Goal: Task Accomplishment & Management: Use online tool/utility

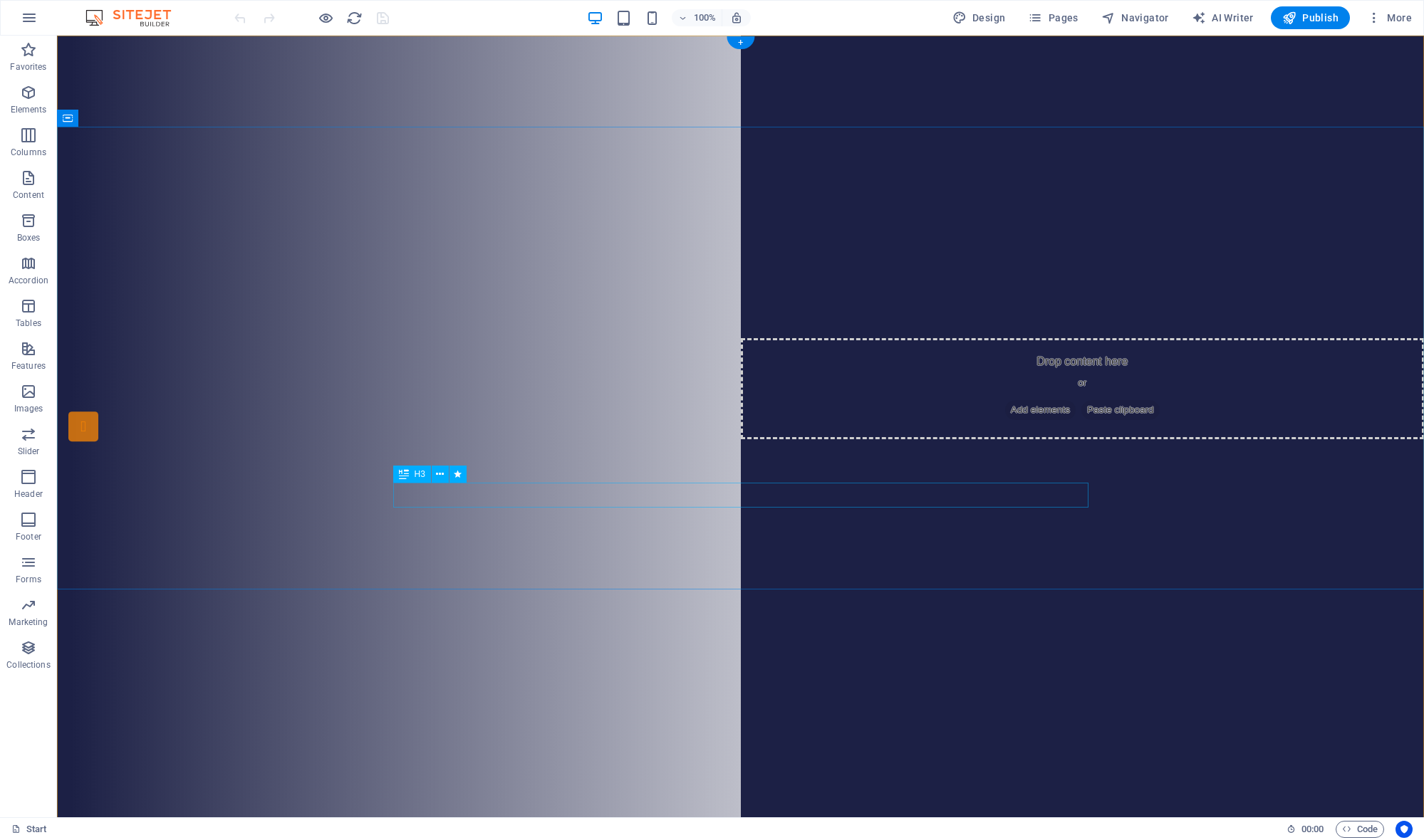
scroll to position [8, 0]
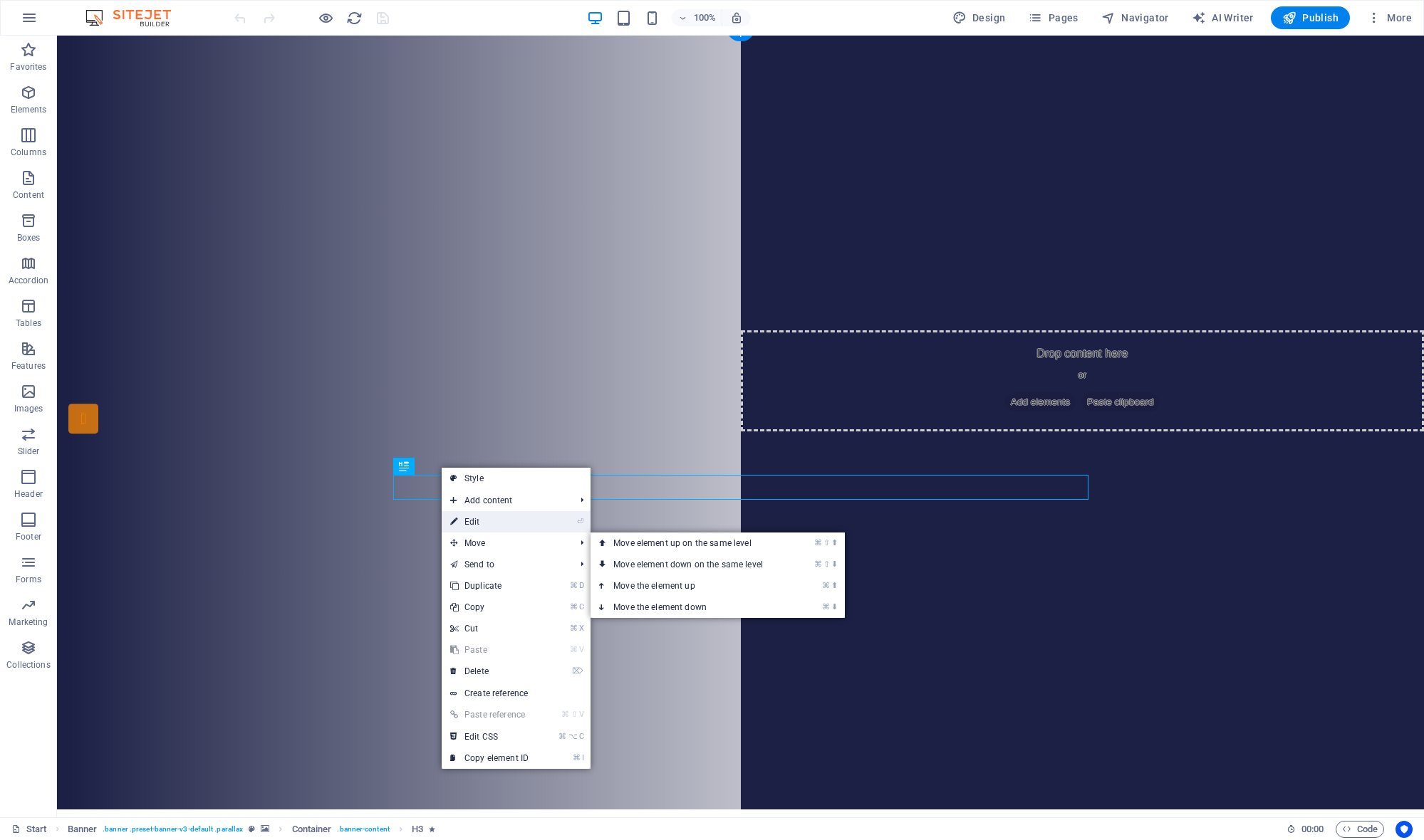
click at [487, 525] on link "⏎ Edit" at bounding box center [489, 522] width 96 height 21
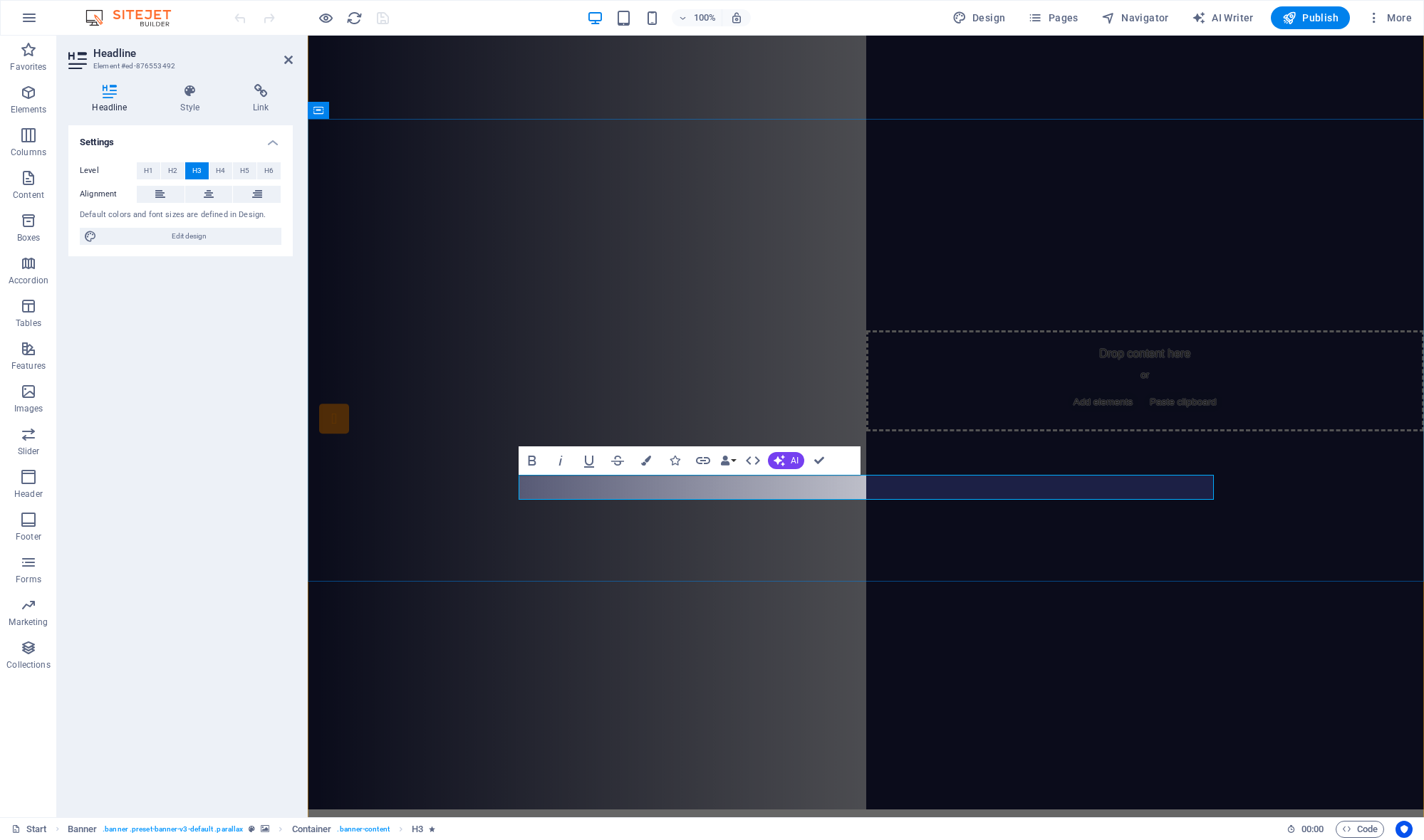
drag, startPoint x: 1173, startPoint y: 488, endPoint x: 576, endPoint y: 487, distance: 597.0
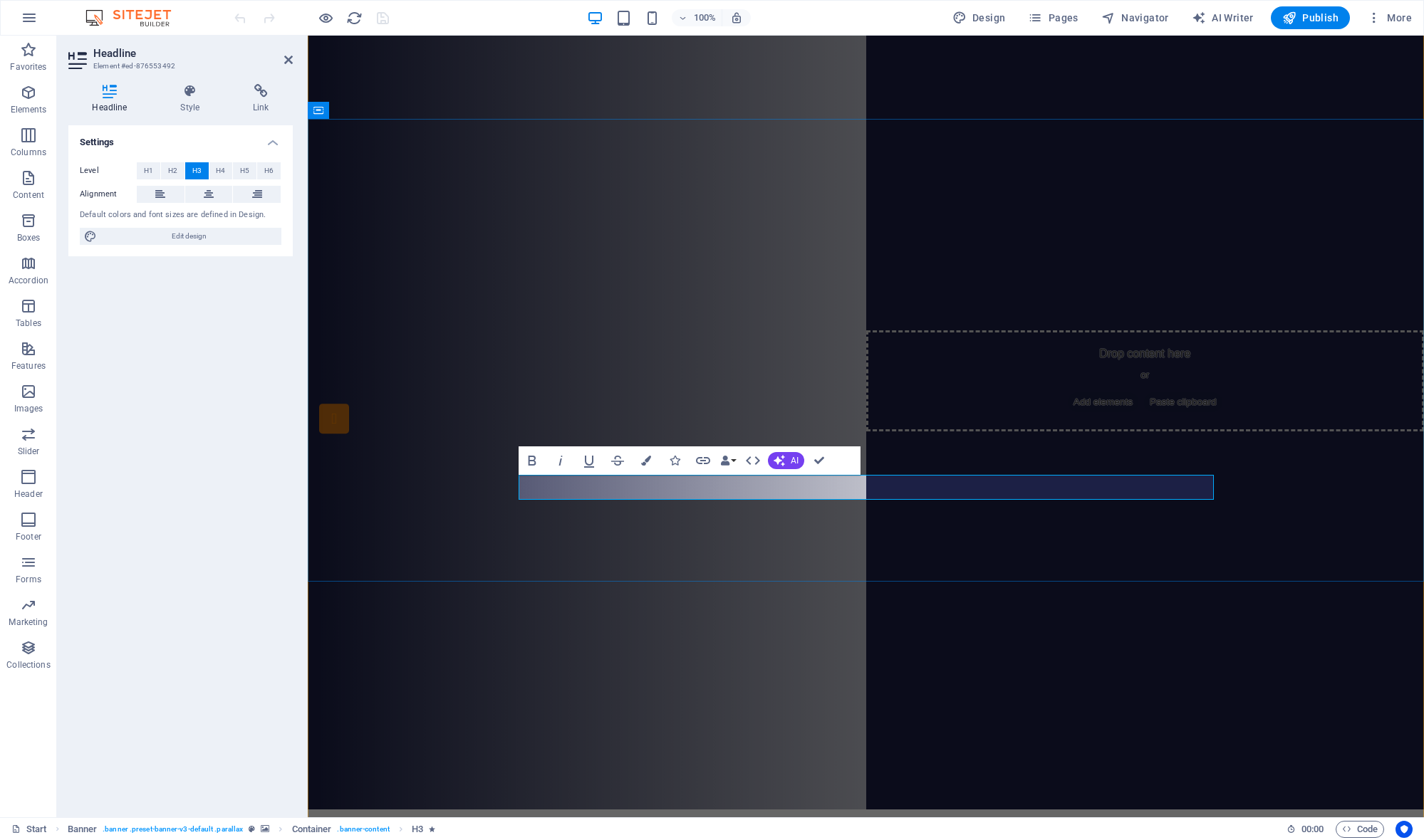
drag, startPoint x: 955, startPoint y: 490, endPoint x: 1065, endPoint y: 531, distance: 117.4
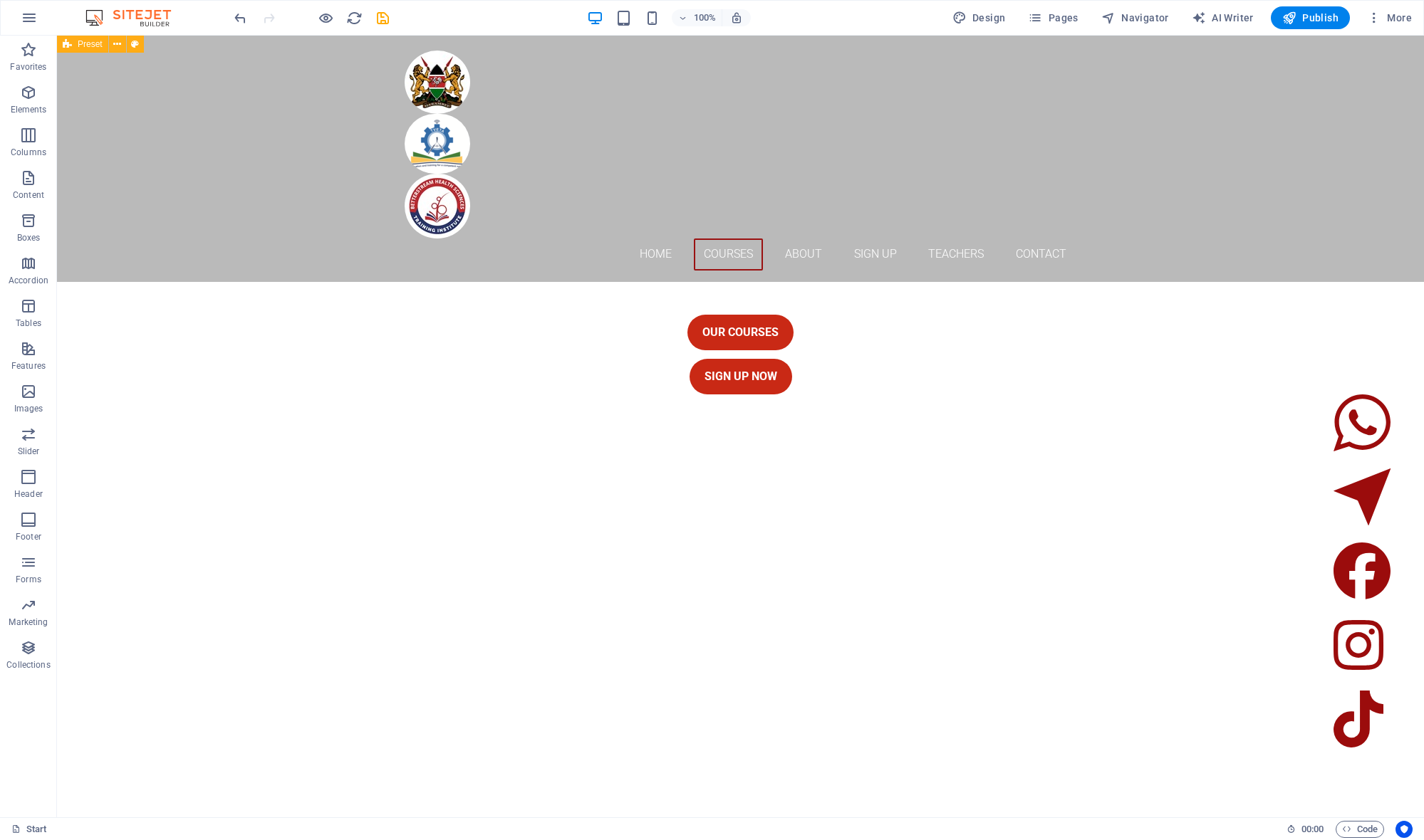
scroll to position [1229, 0]
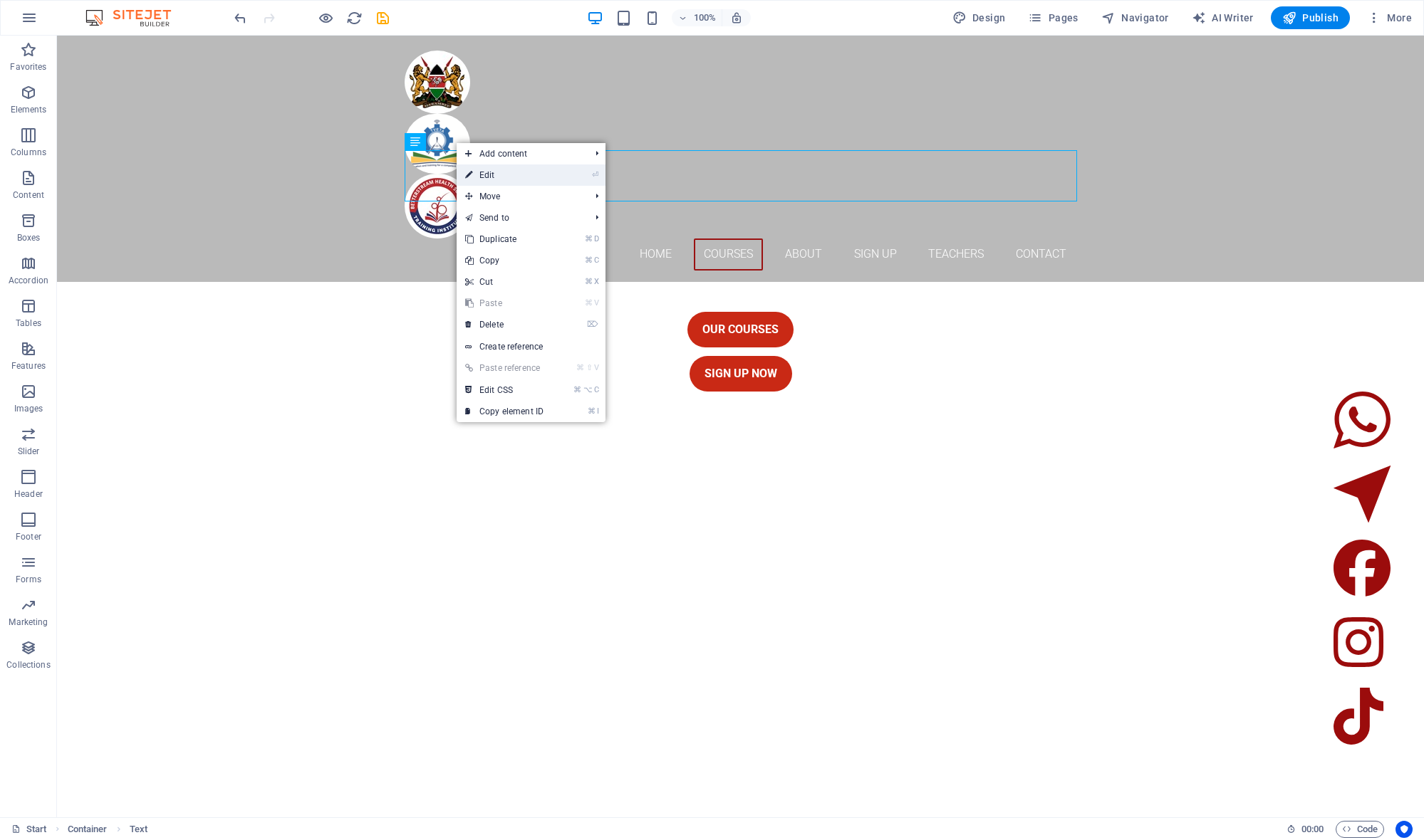
click at [511, 179] on link "⏎ Edit" at bounding box center [504, 175] width 96 height 21
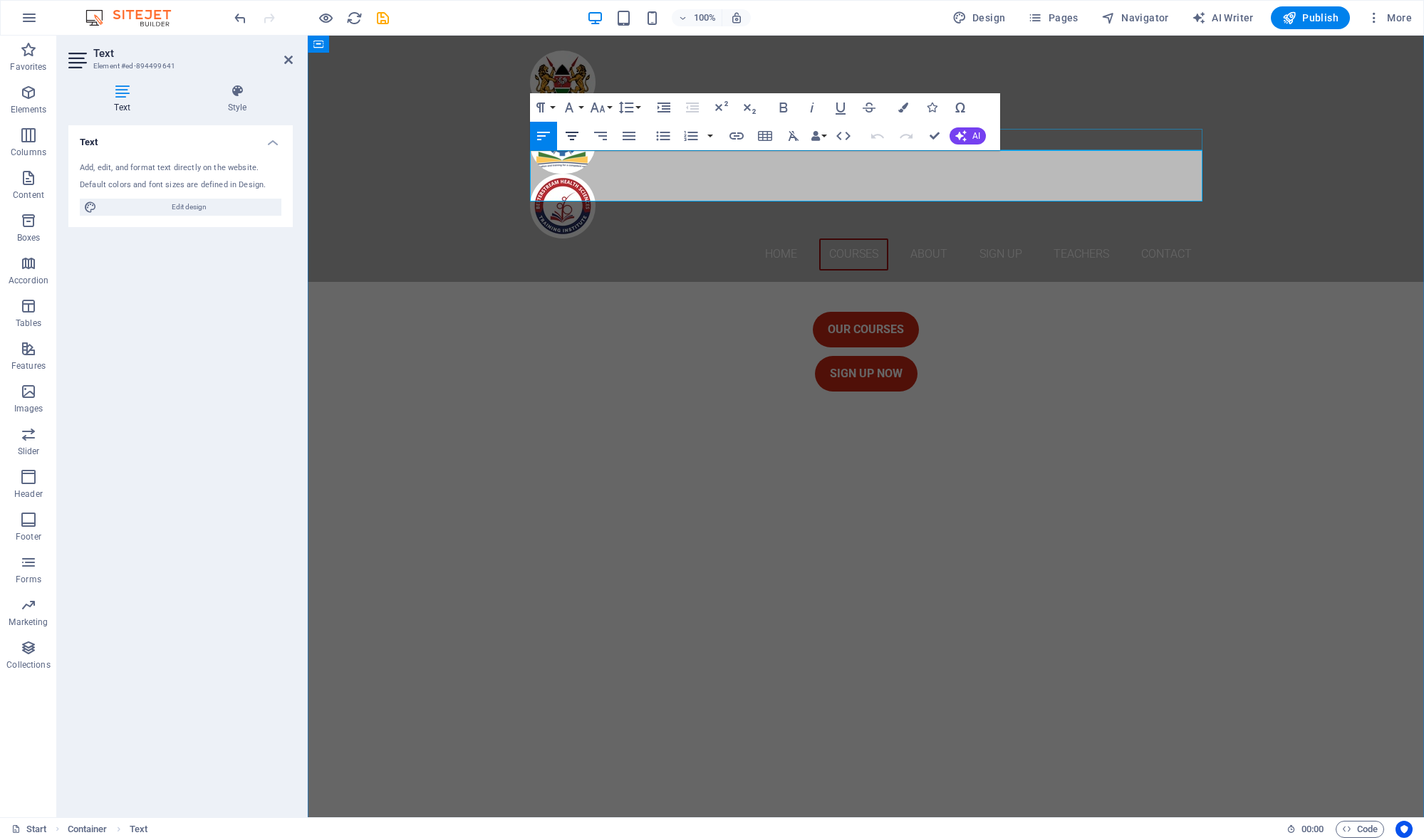
click at [574, 137] on icon "button" at bounding box center [572, 135] width 13 height 9
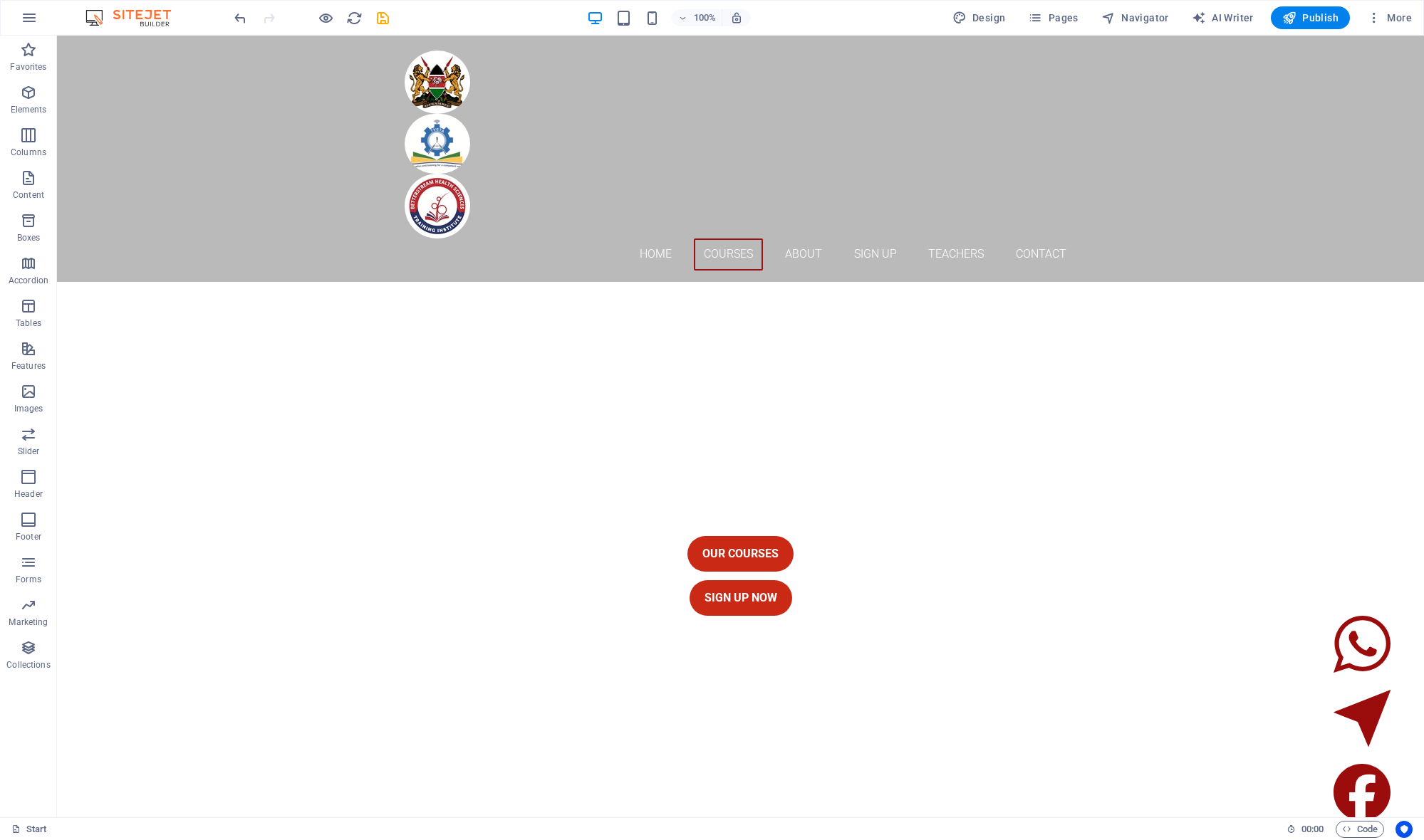
scroll to position [1006, 0]
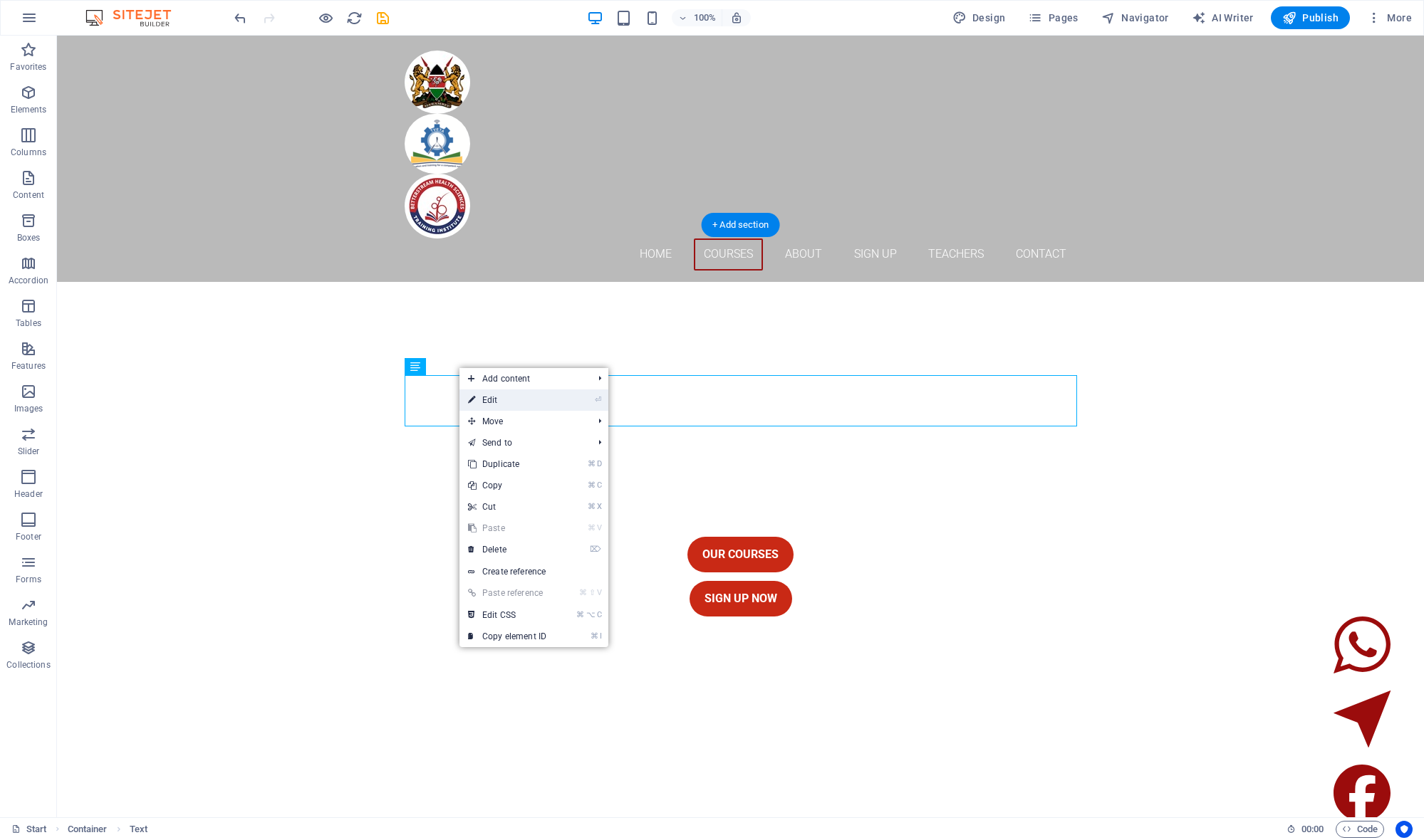
click at [509, 400] on link "⏎ Edit" at bounding box center [507, 400] width 96 height 21
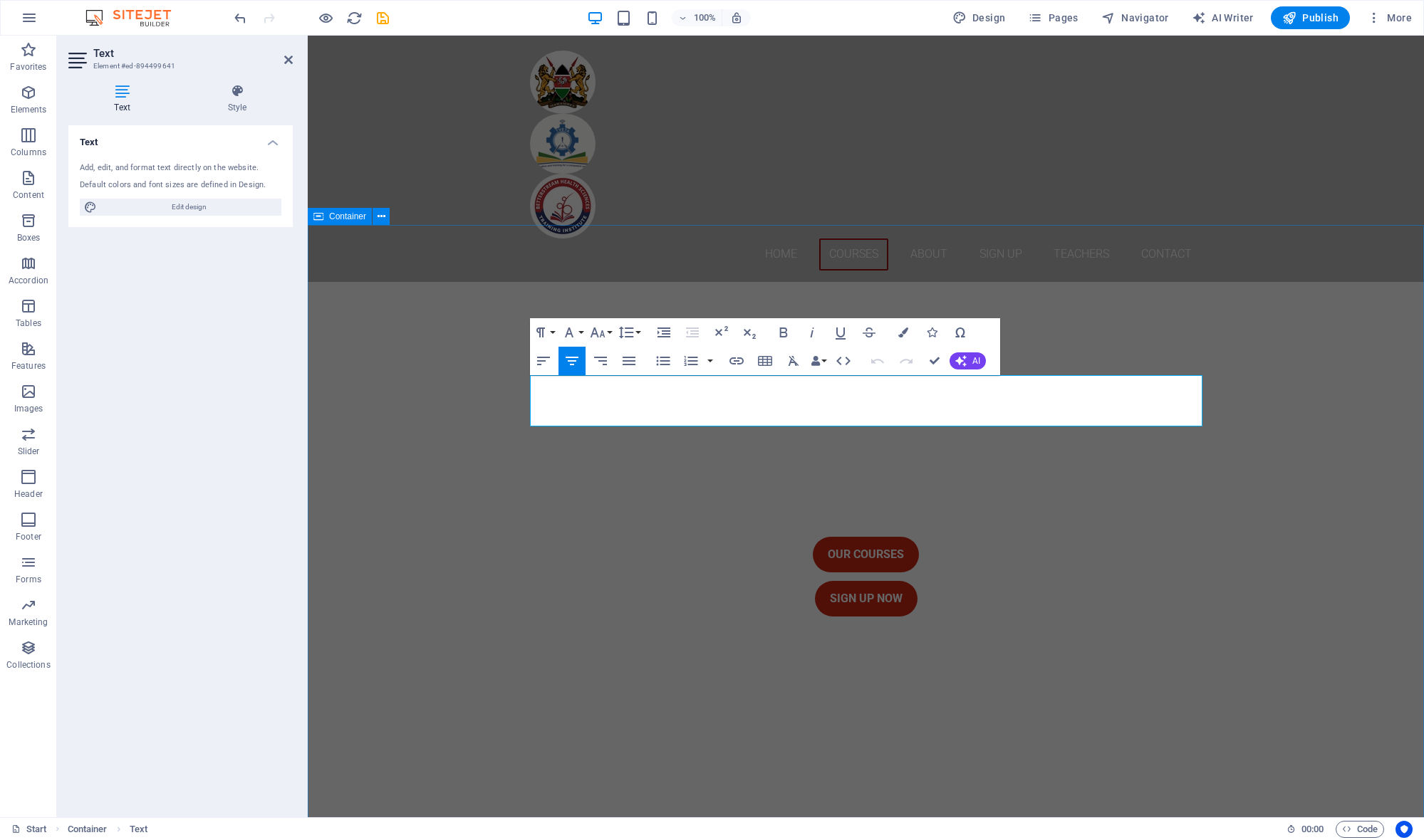
drag, startPoint x: 980, startPoint y: 413, endPoint x: 528, endPoint y: 384, distance: 452.9
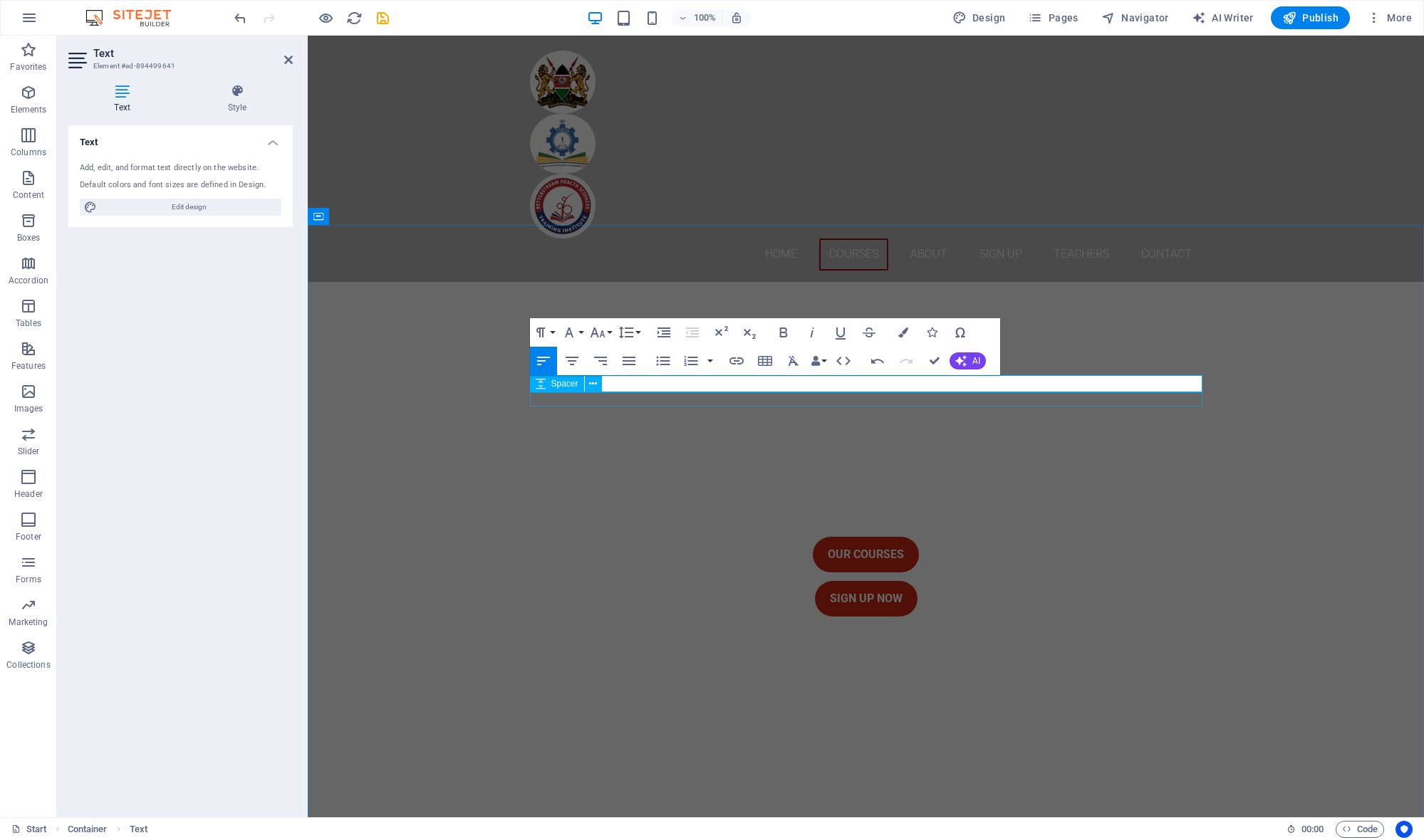
click at [610, 384] on div "Spacer" at bounding box center [570, 384] width 81 height 18
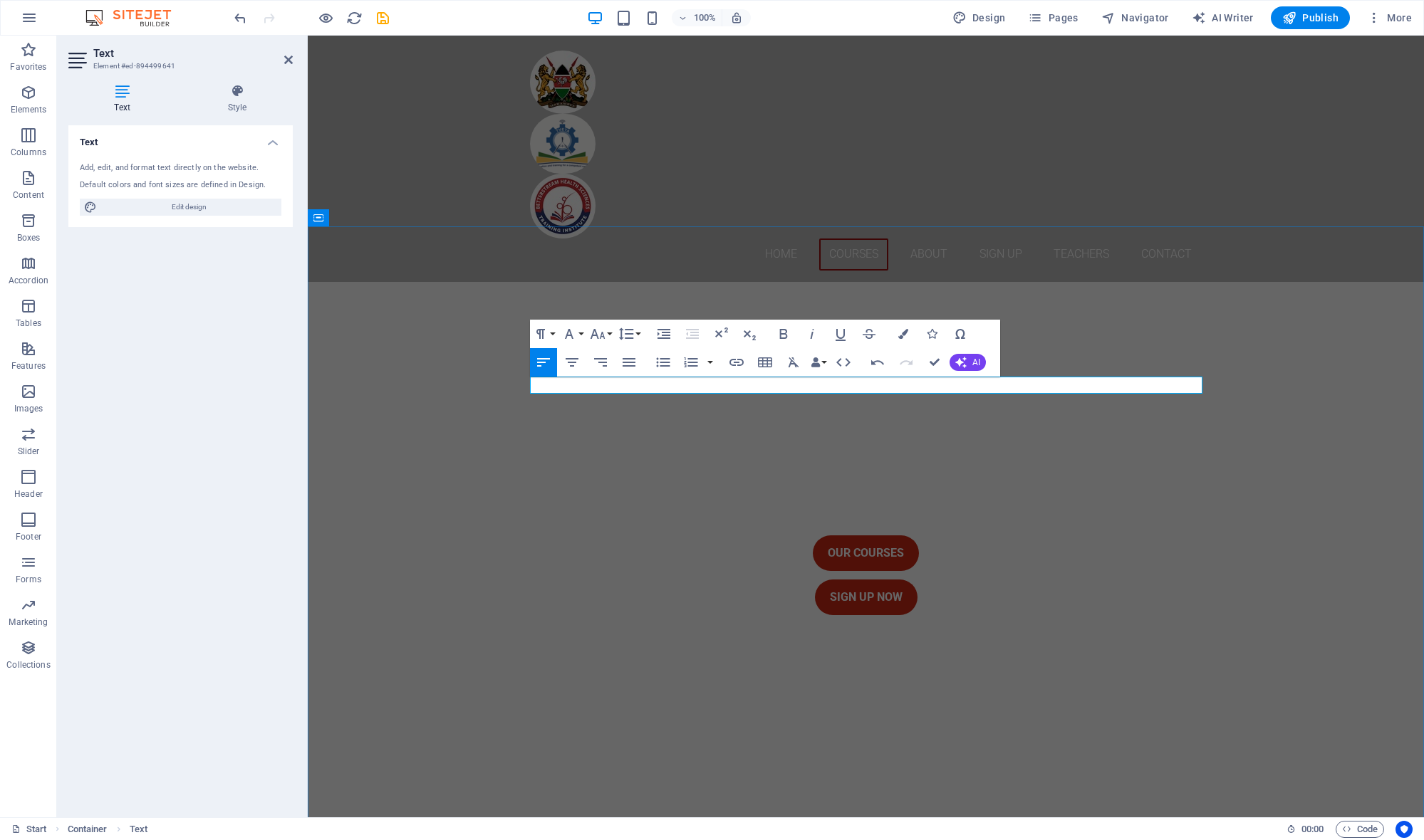
scroll to position [1003, 0]
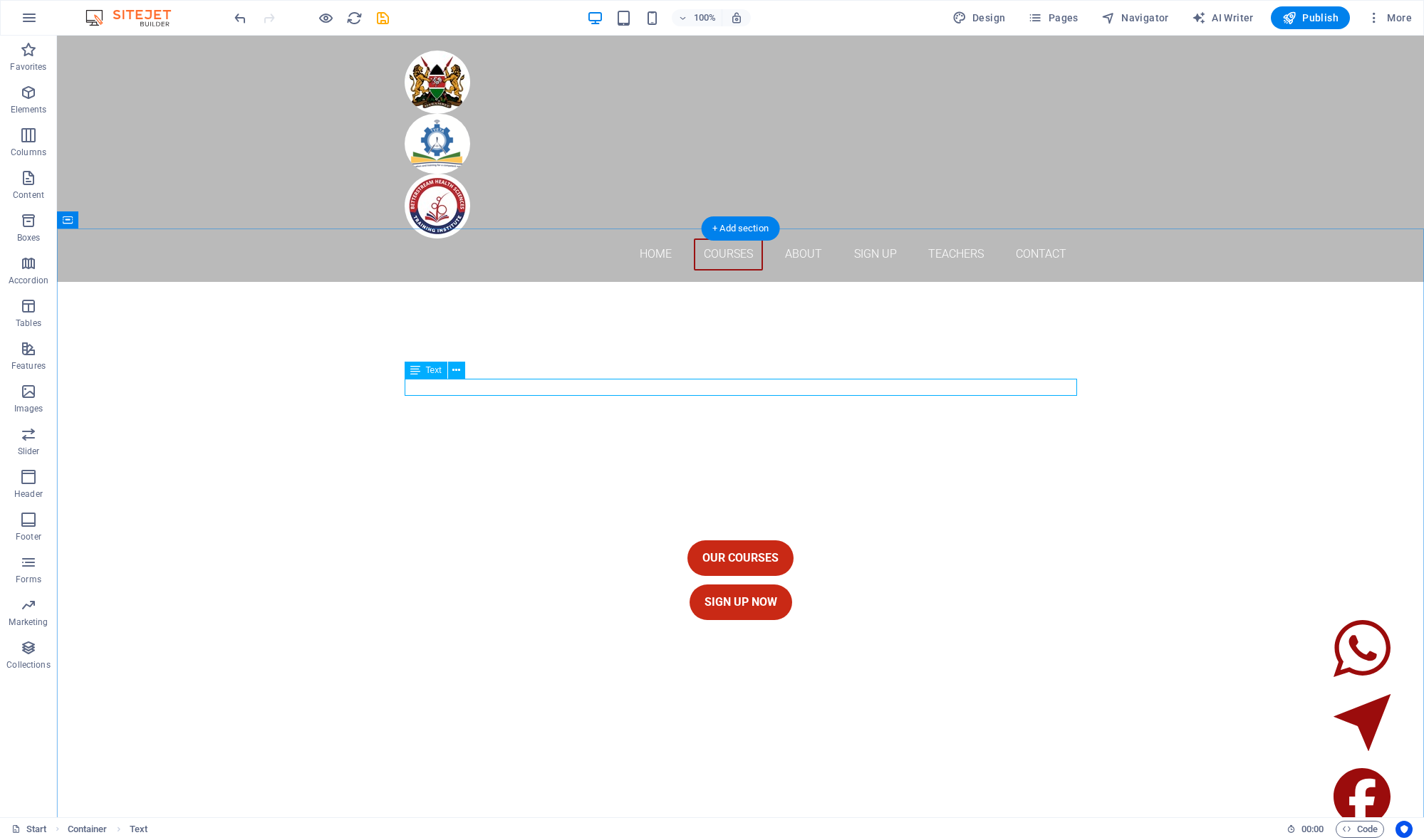
click at [467, 349] on icon at bounding box center [467, 349] width 8 height 15
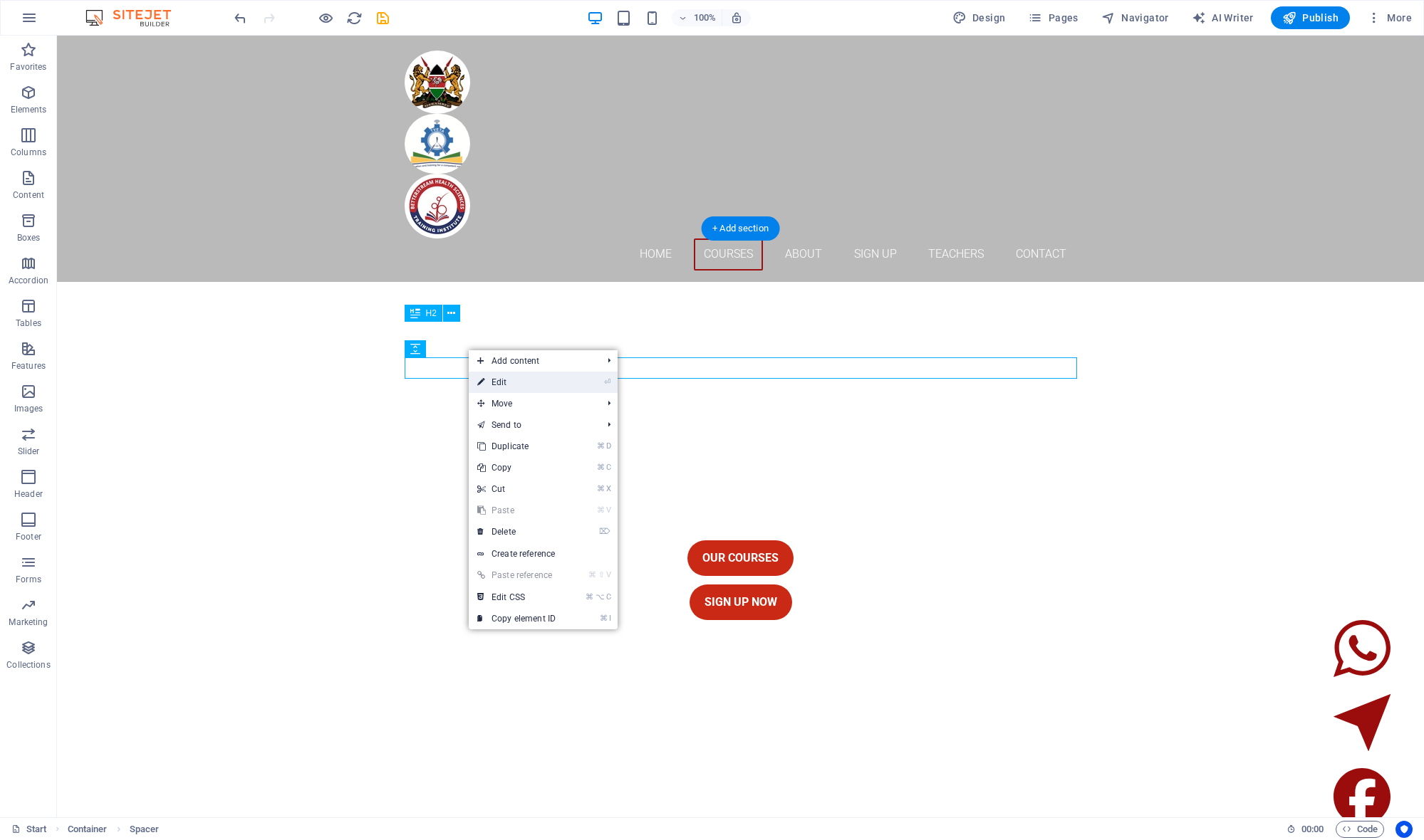
click at [499, 382] on link "⏎ Edit" at bounding box center [516, 382] width 96 height 21
select select "px"
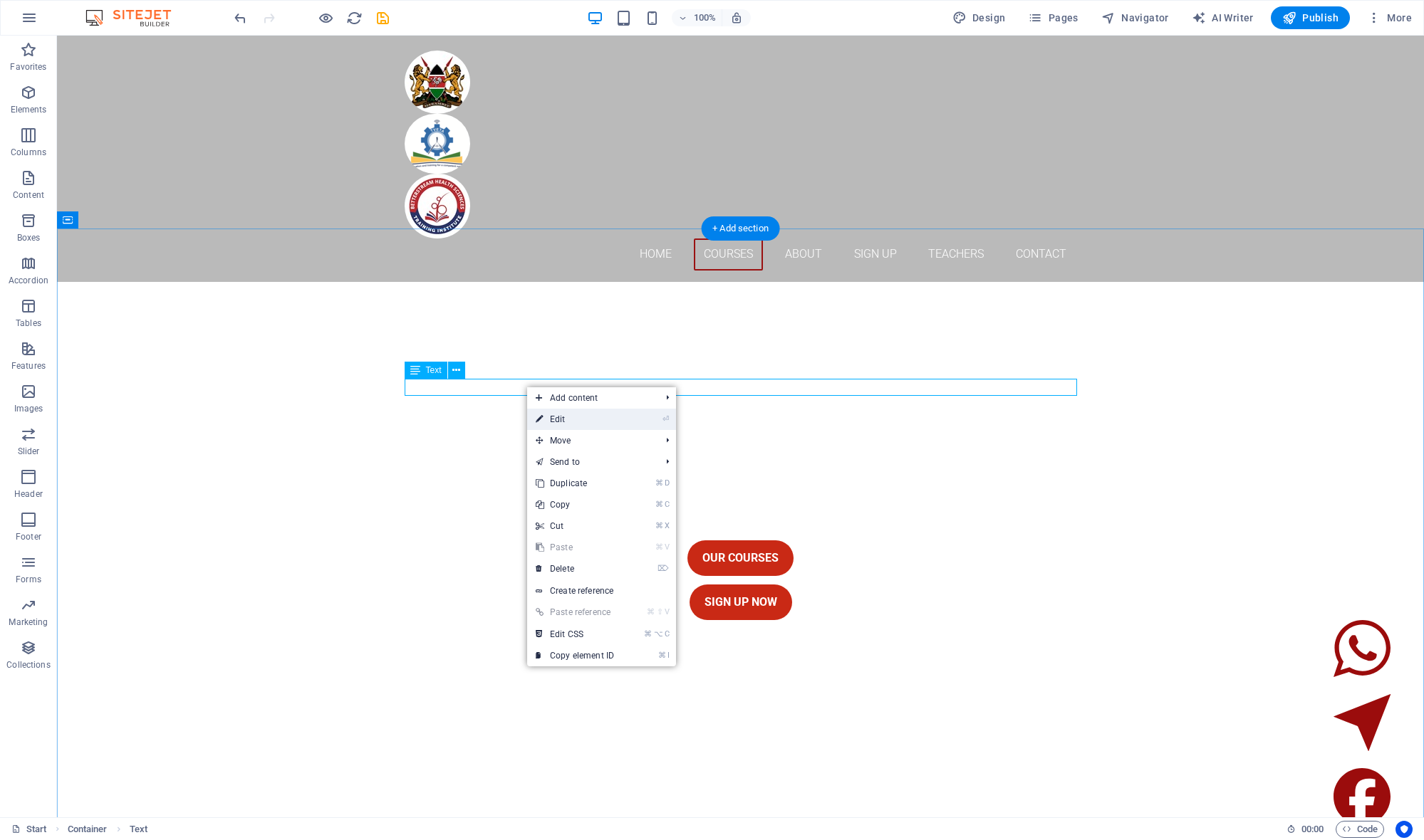
click at [582, 421] on link "⏎ Edit" at bounding box center [575, 419] width 96 height 21
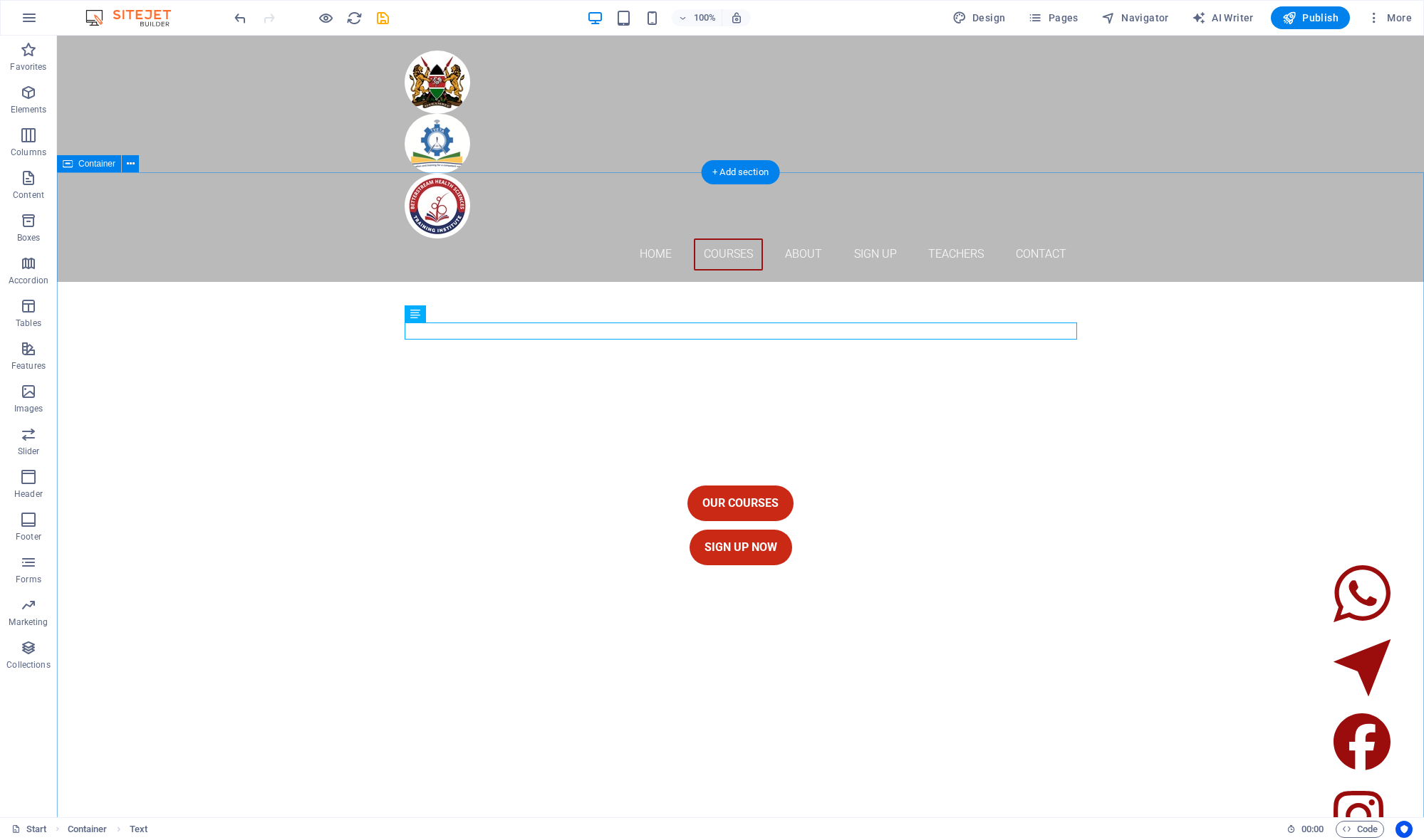
scroll to position [1058, 0]
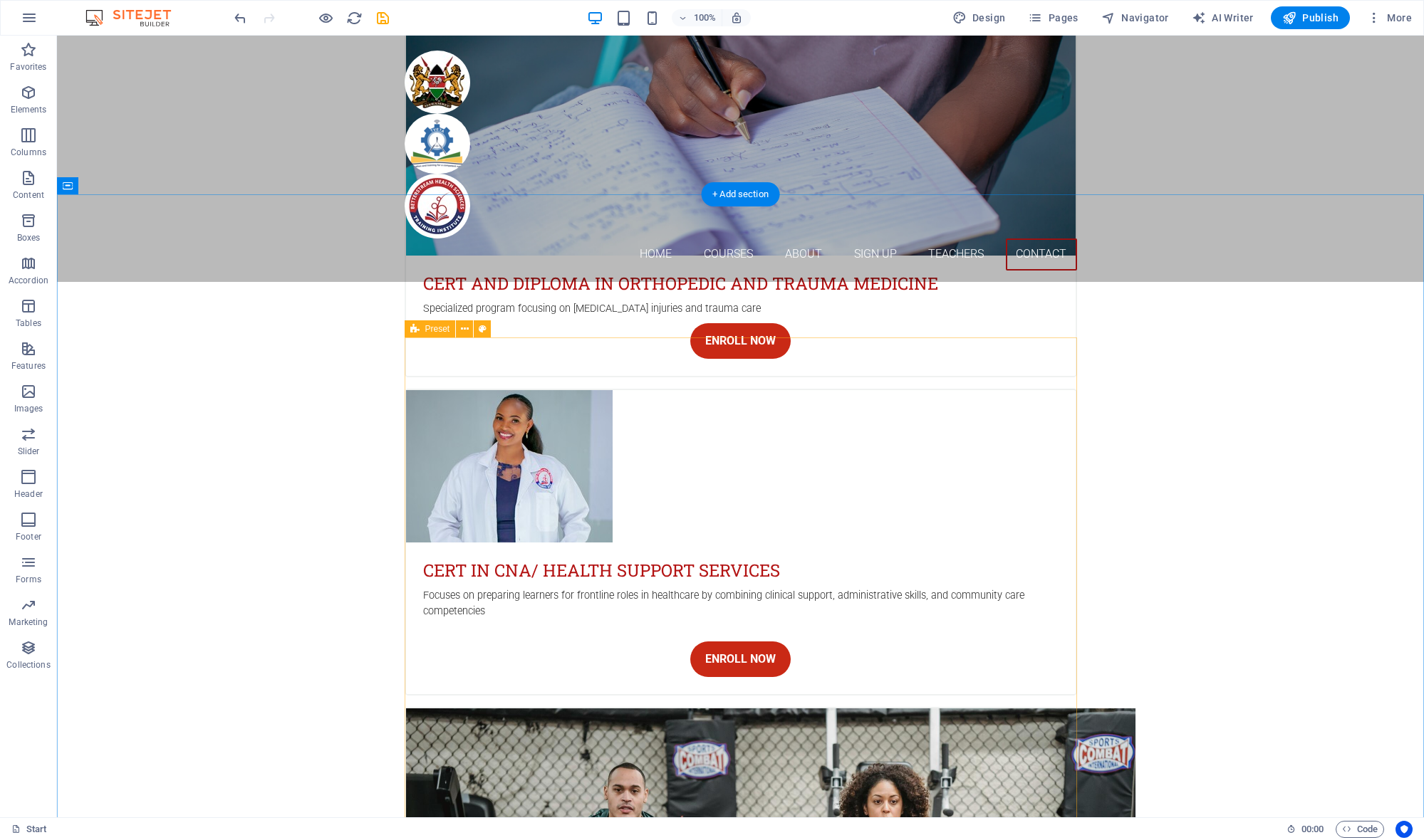
scroll to position [4362, 0]
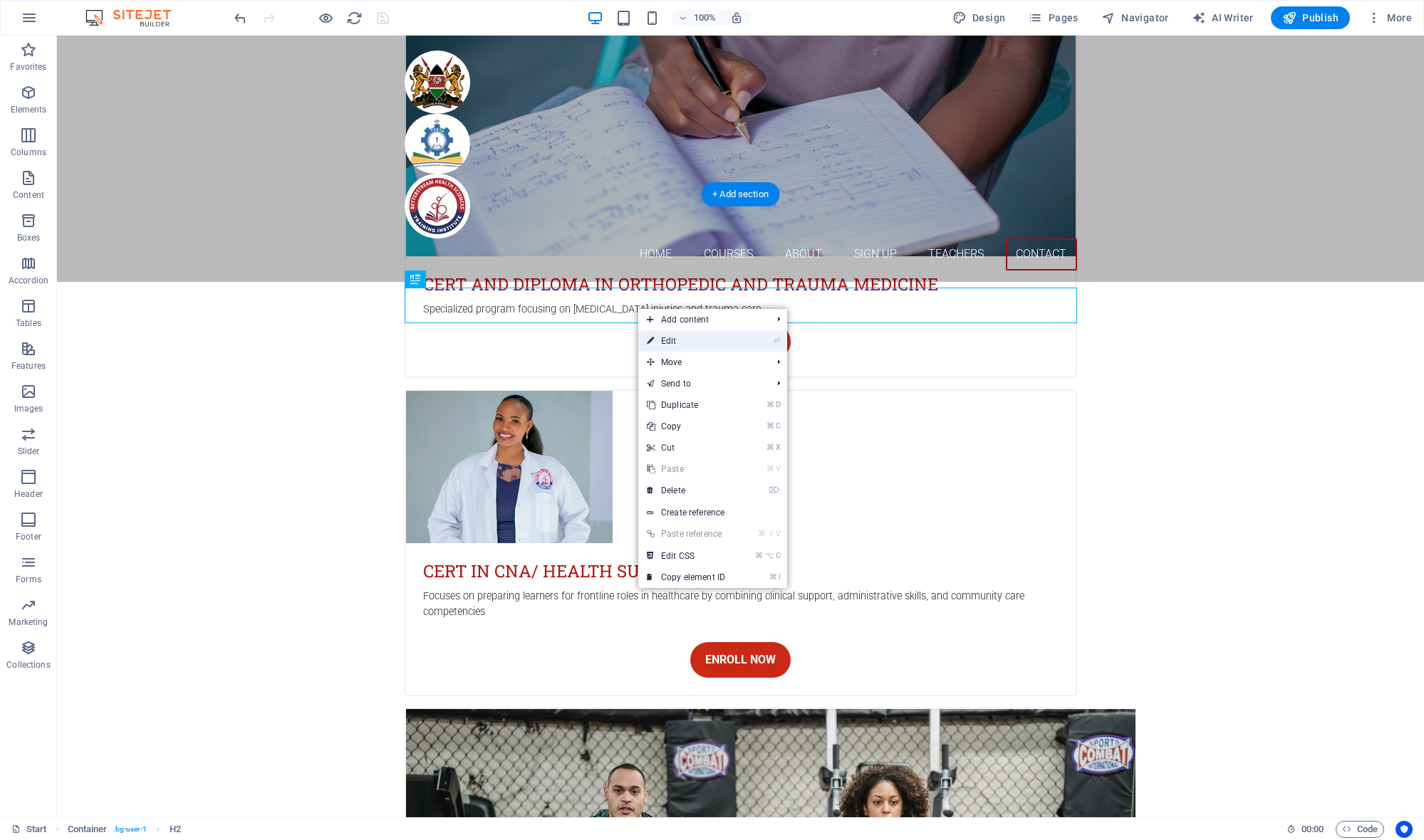
click at [709, 346] on link "⏎ Edit" at bounding box center [686, 341] width 96 height 21
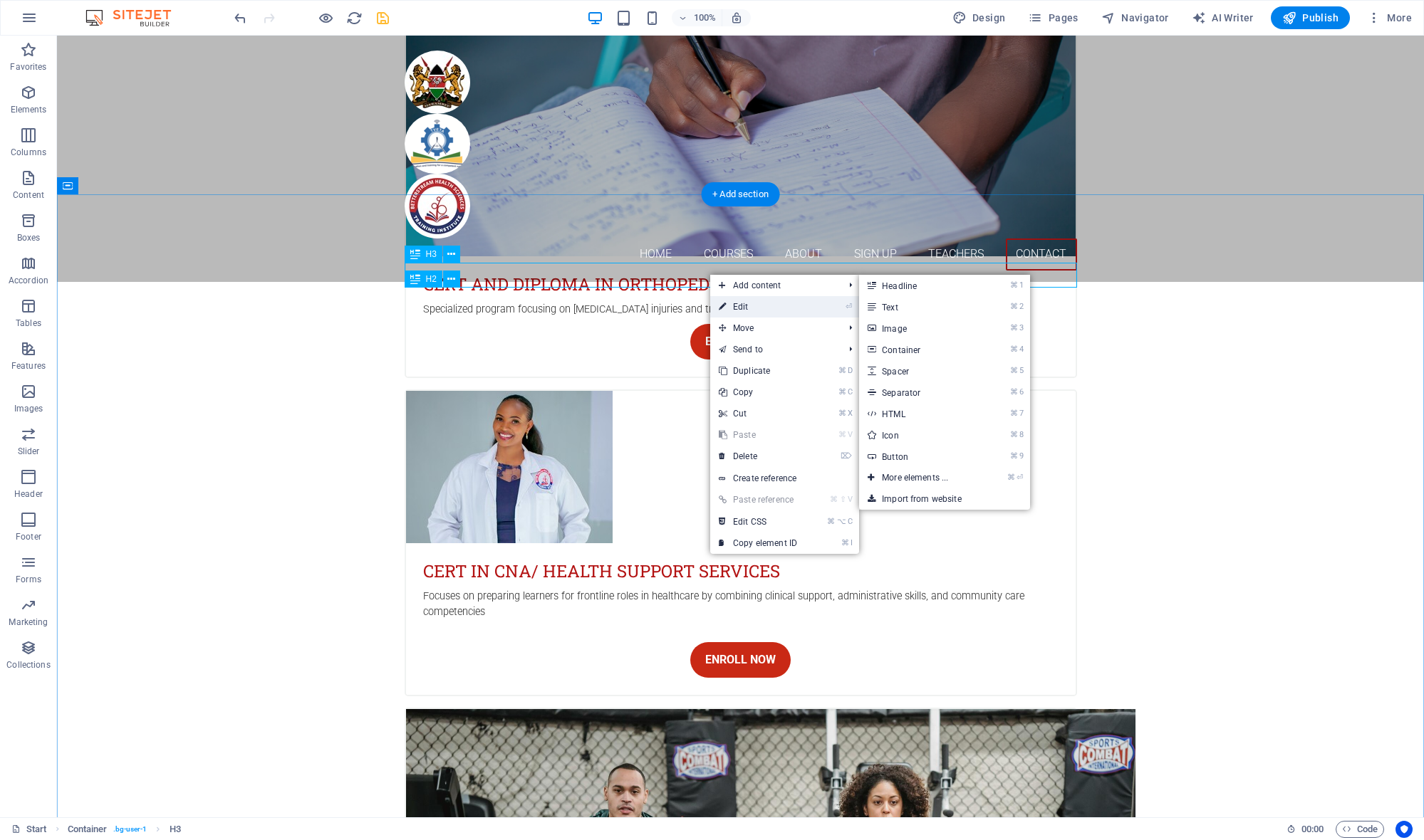
click at [744, 302] on link "⏎ Edit" at bounding box center [758, 307] width 96 height 21
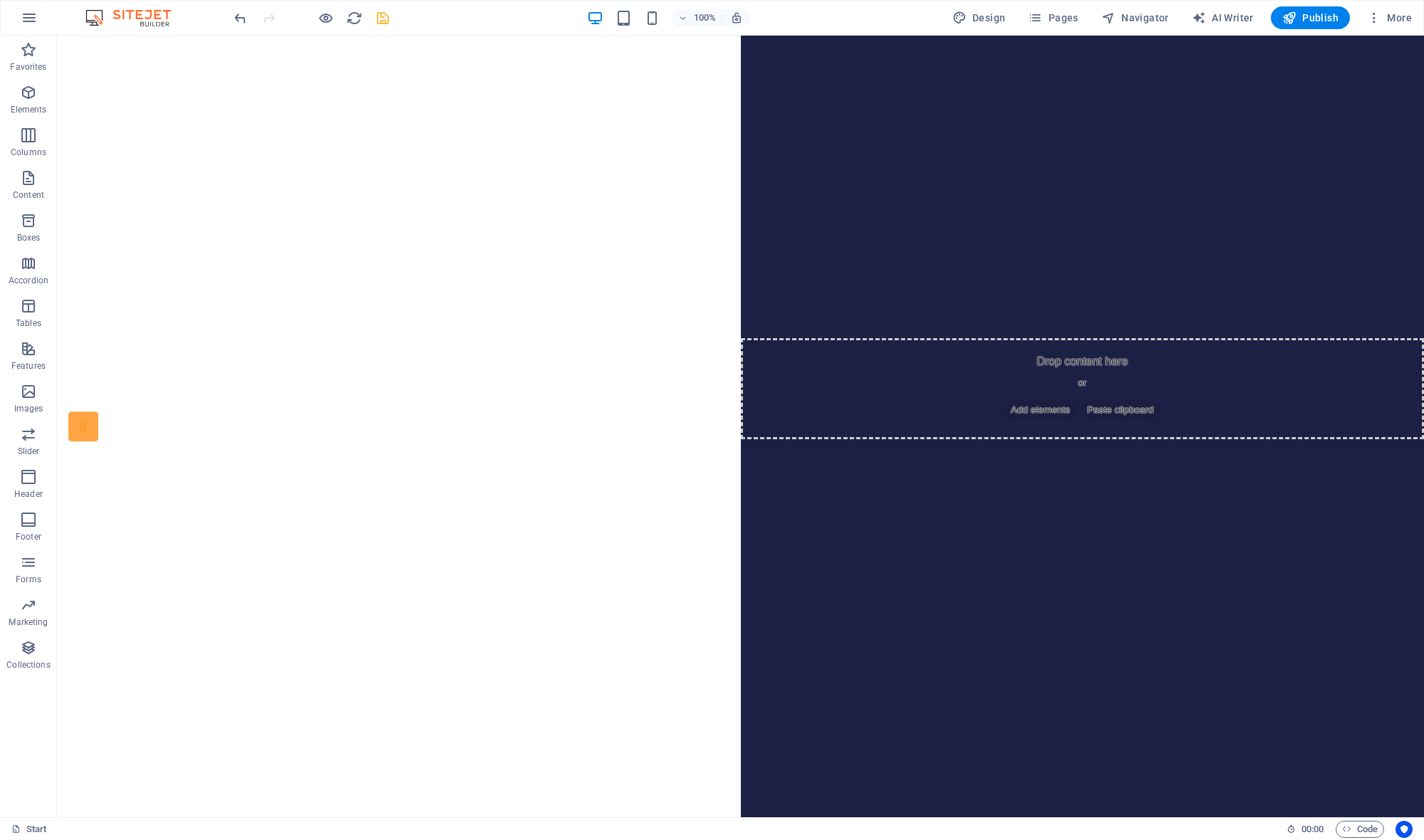
scroll to position [0, 0]
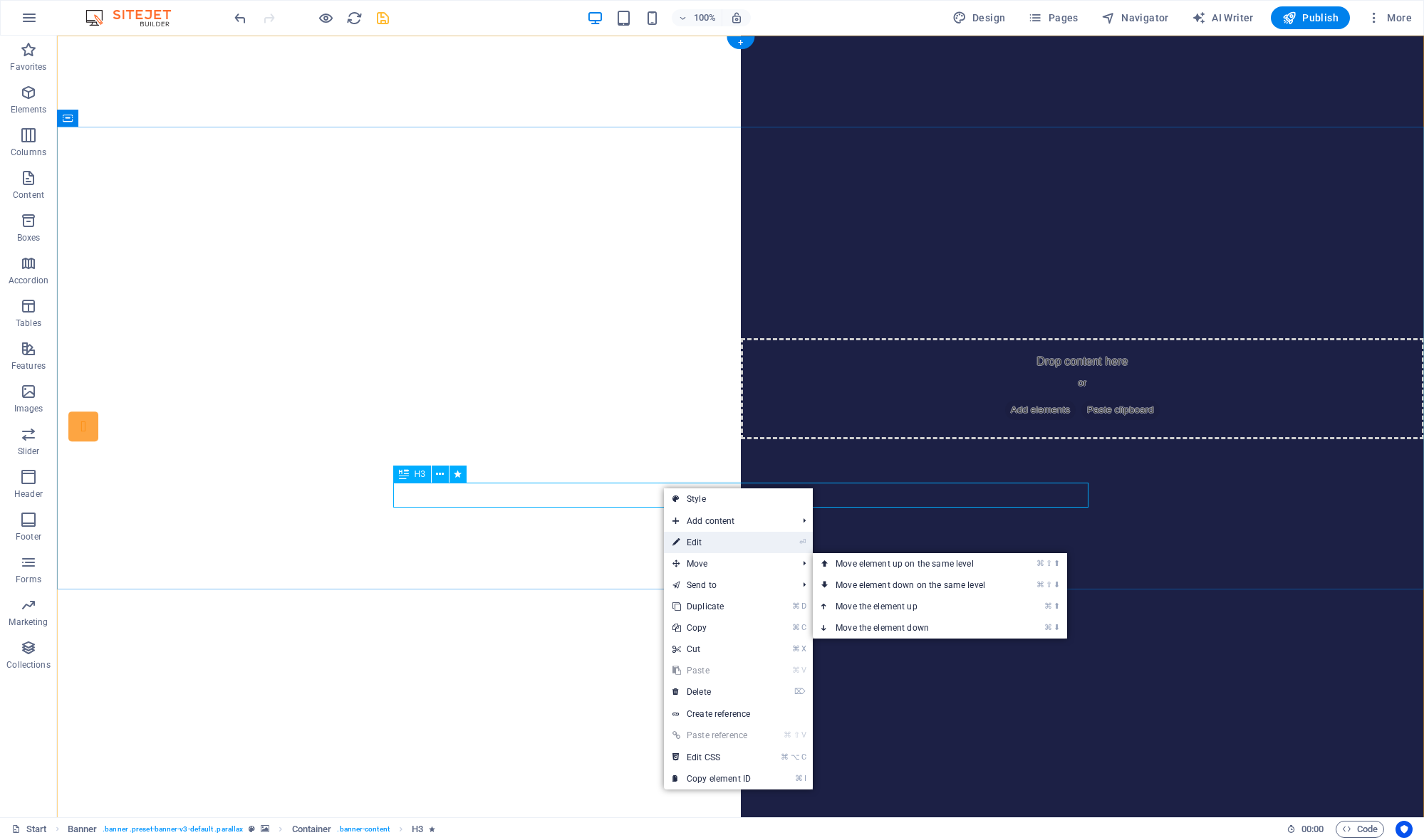
click at [710, 548] on link "⏎ Edit" at bounding box center [711, 542] width 96 height 21
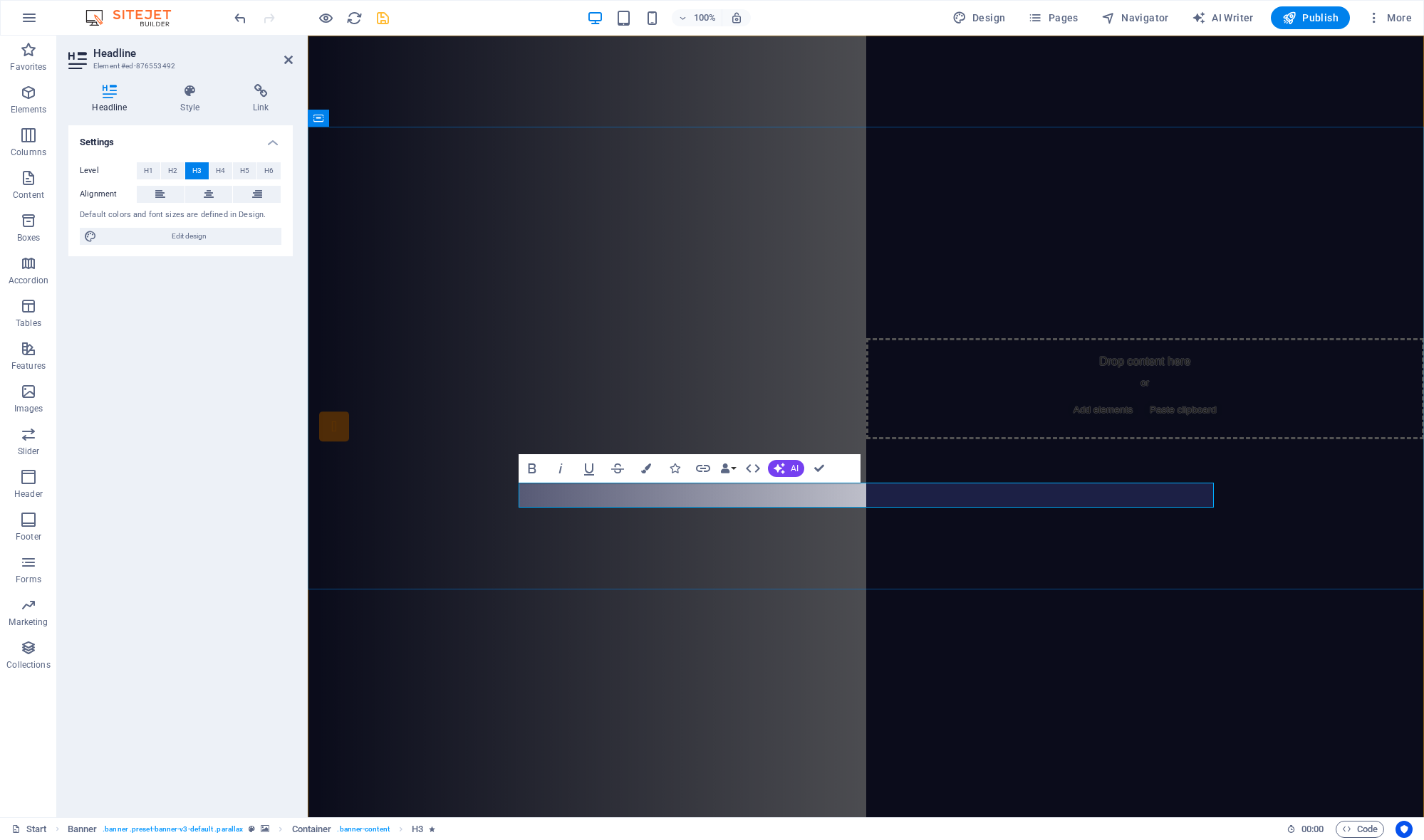
drag, startPoint x: 798, startPoint y: 496, endPoint x: 824, endPoint y: 502, distance: 26.7
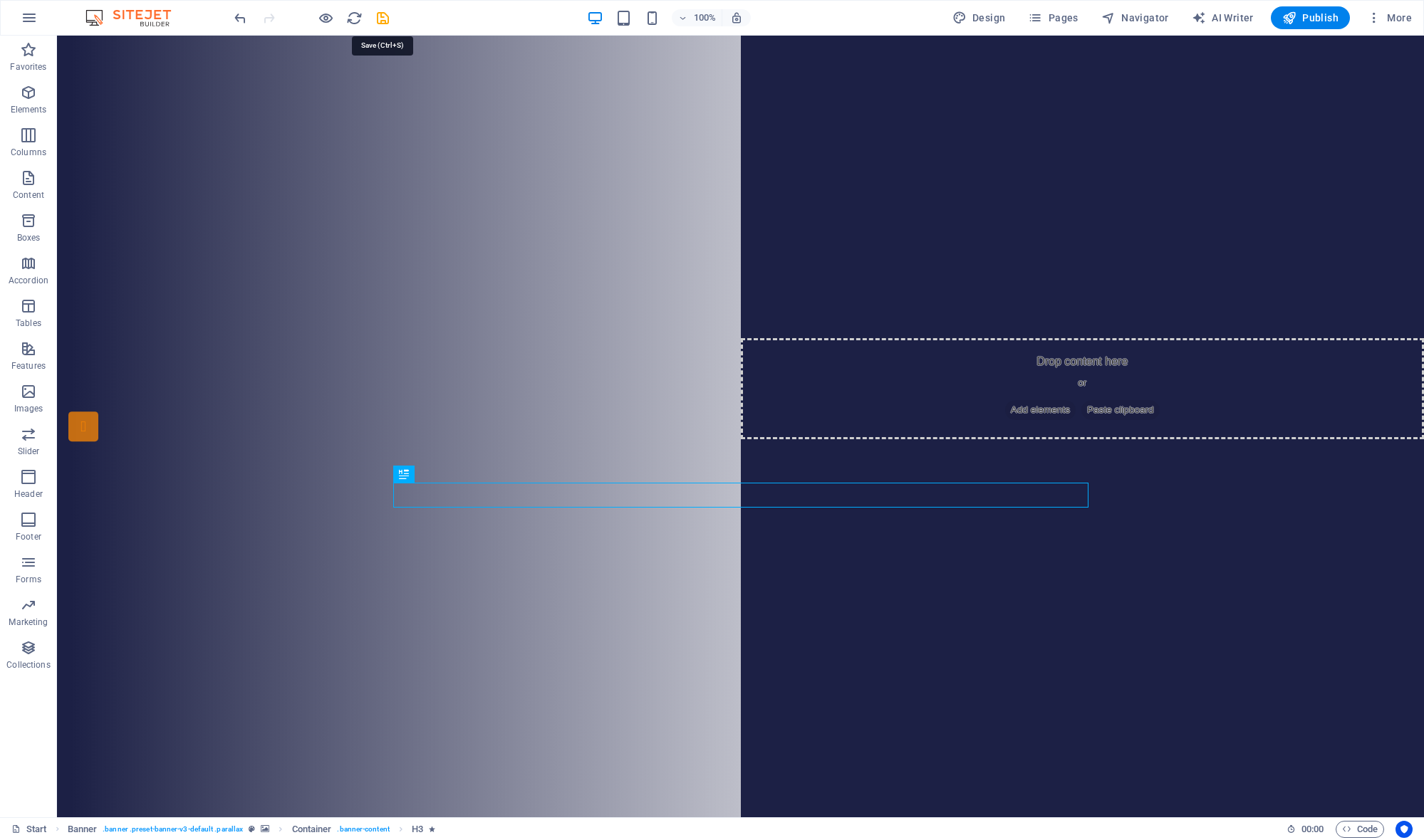
click at [382, 14] on icon "save" at bounding box center [382, 18] width 17 height 17
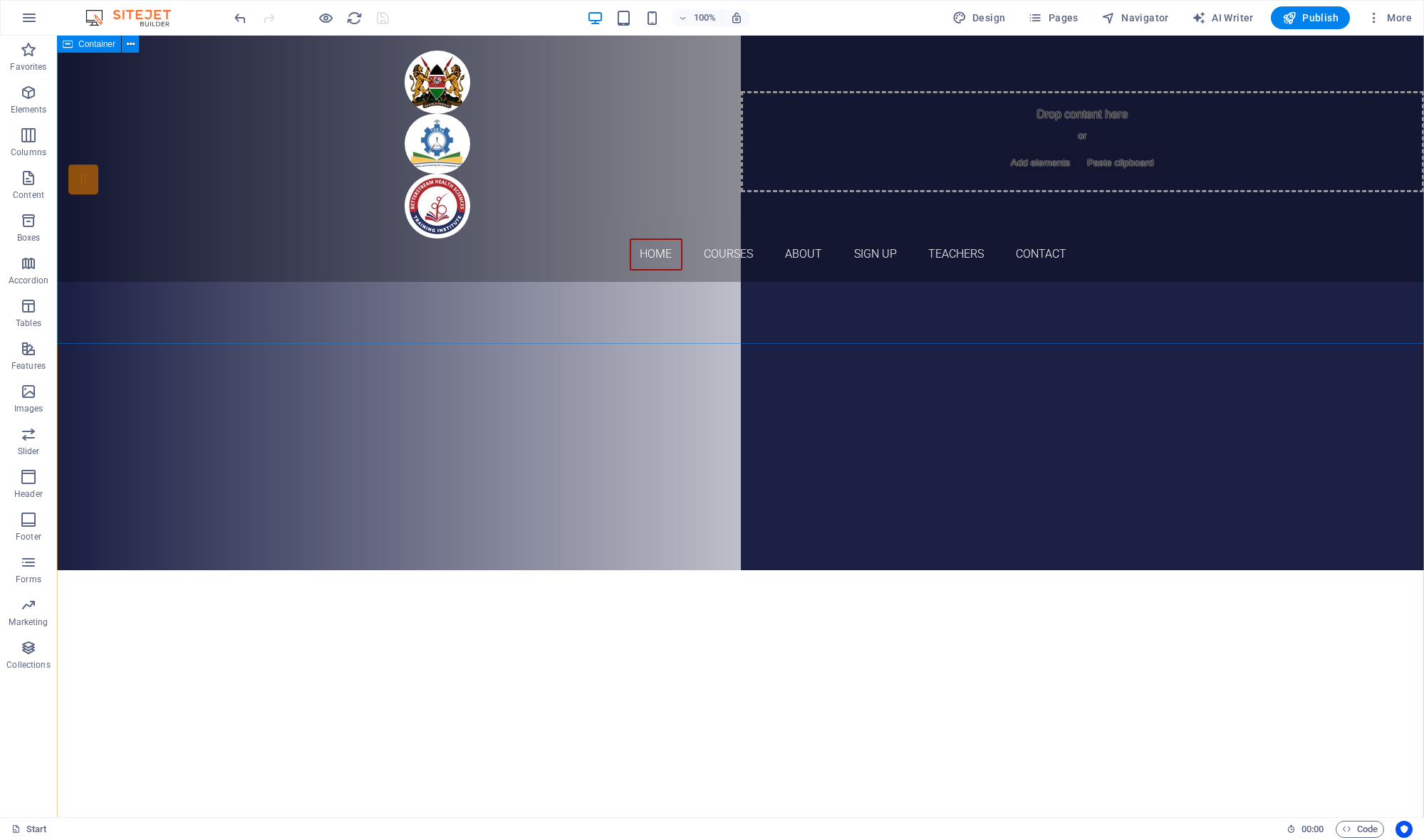
scroll to position [250, 0]
